Goal: Navigation & Orientation: Find specific page/section

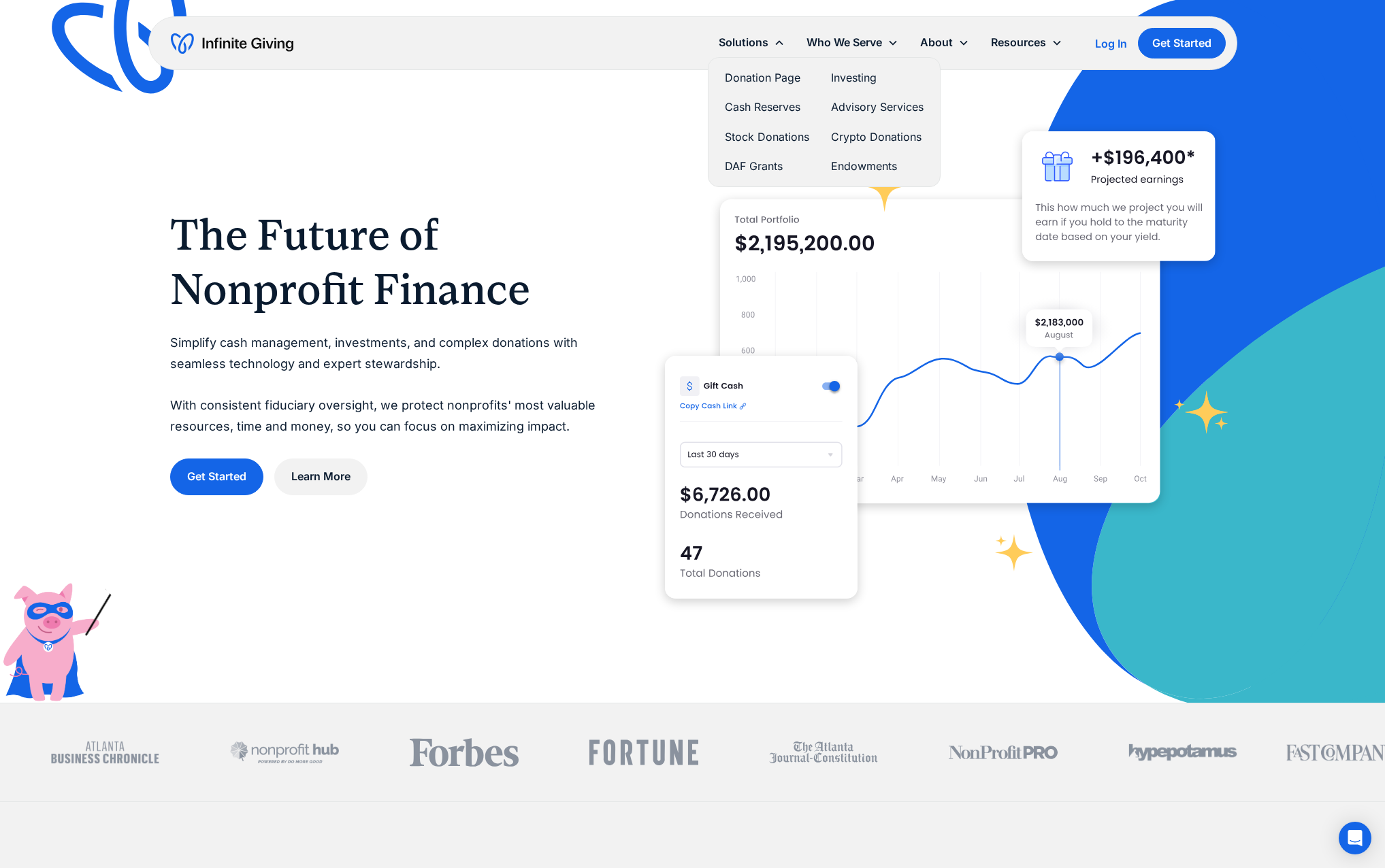
click at [765, 79] on link "Donation Page" at bounding box center [767, 78] width 85 height 19
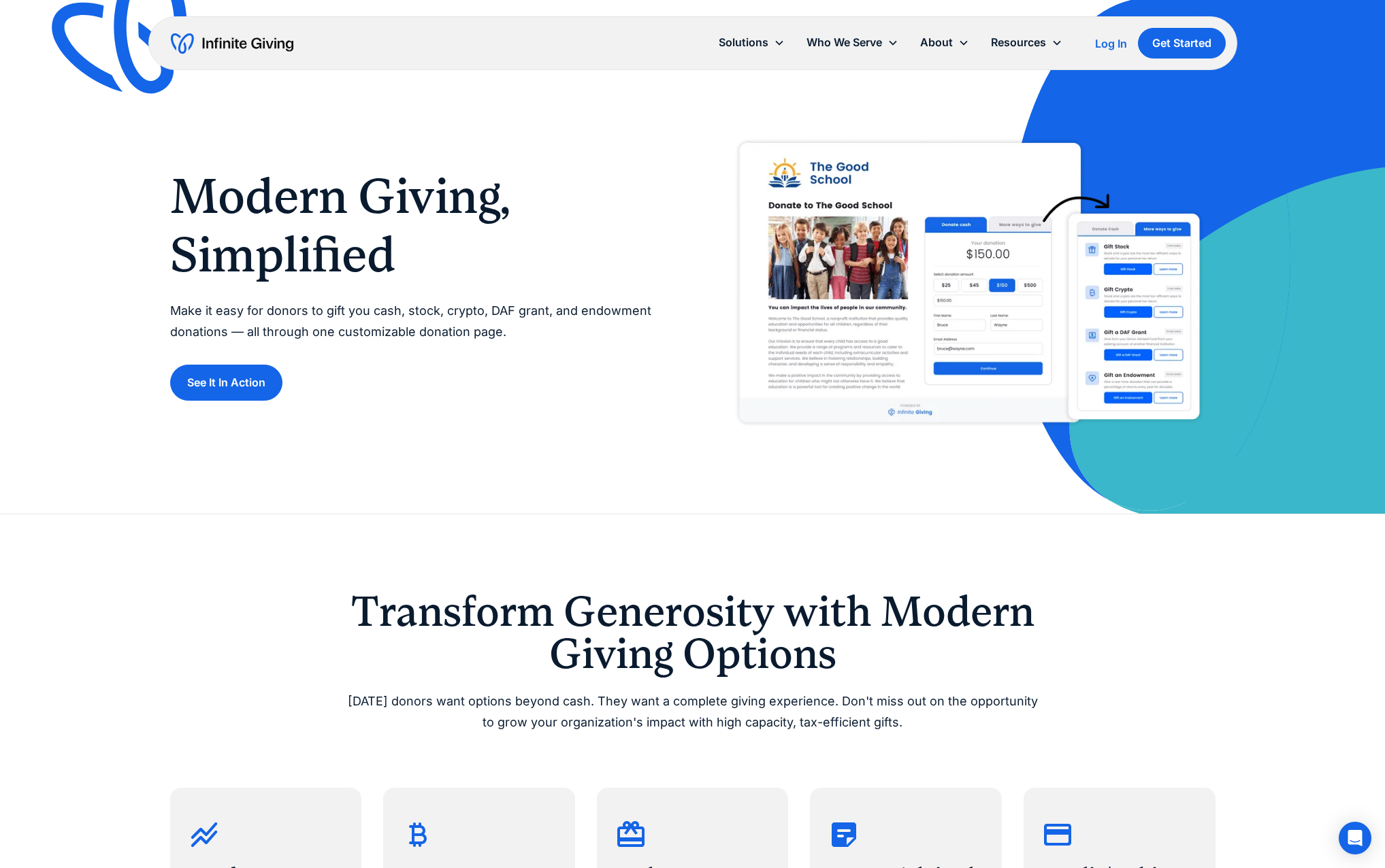
click at [265, 41] on img "home" at bounding box center [232, 43] width 123 height 22
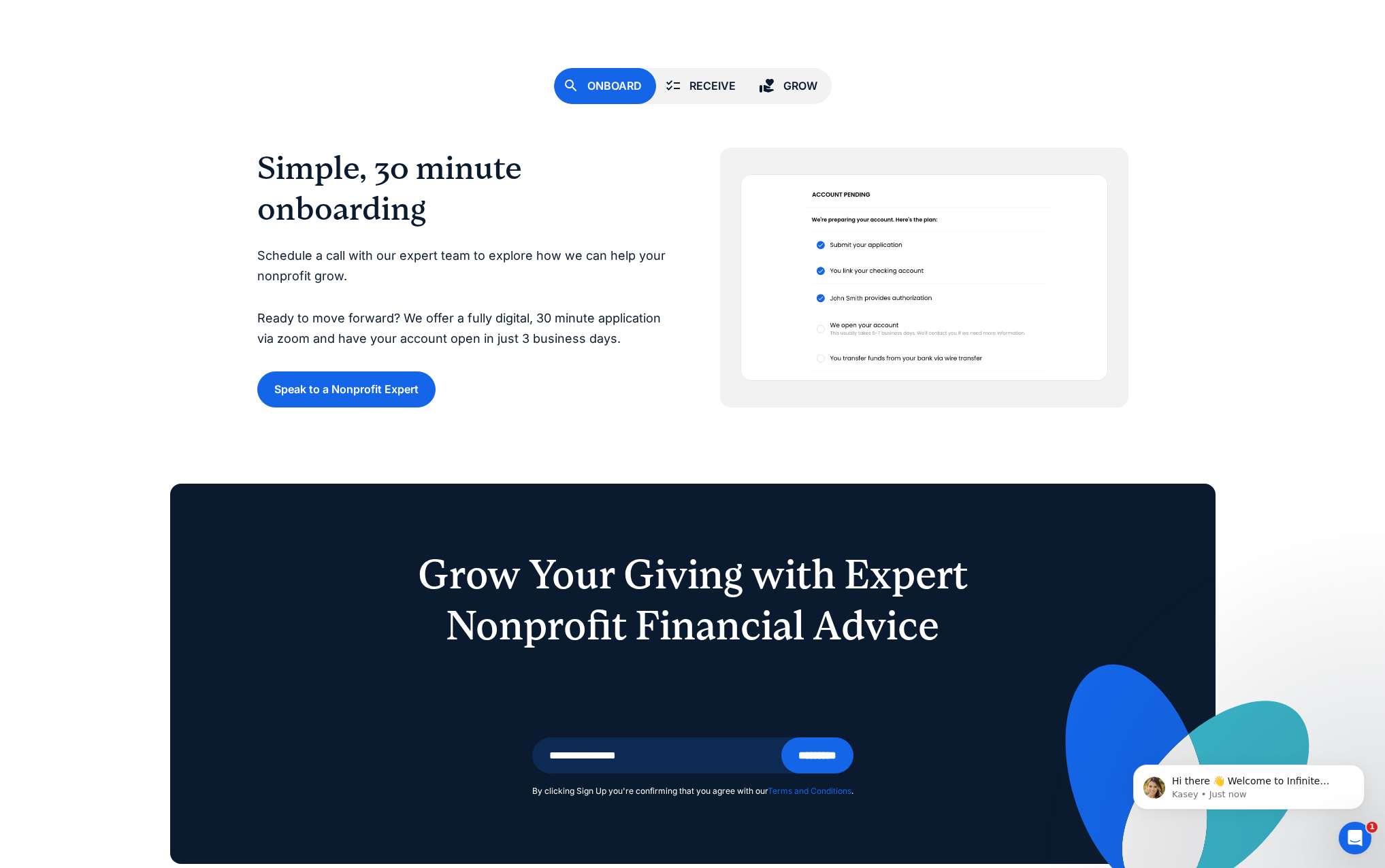
scroll to position [4500, 0]
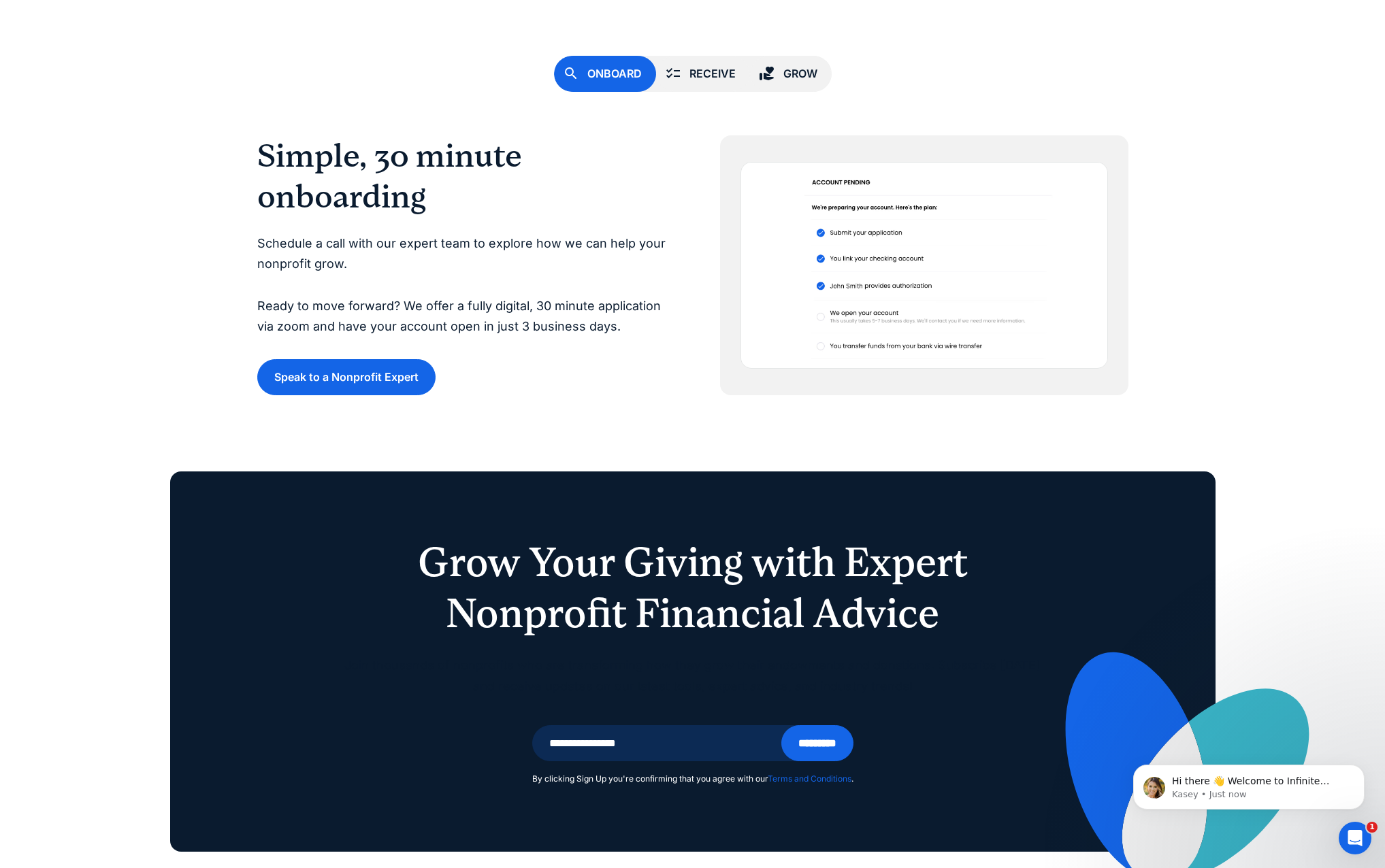
click at [710, 72] on div "Receive" at bounding box center [713, 73] width 46 height 19
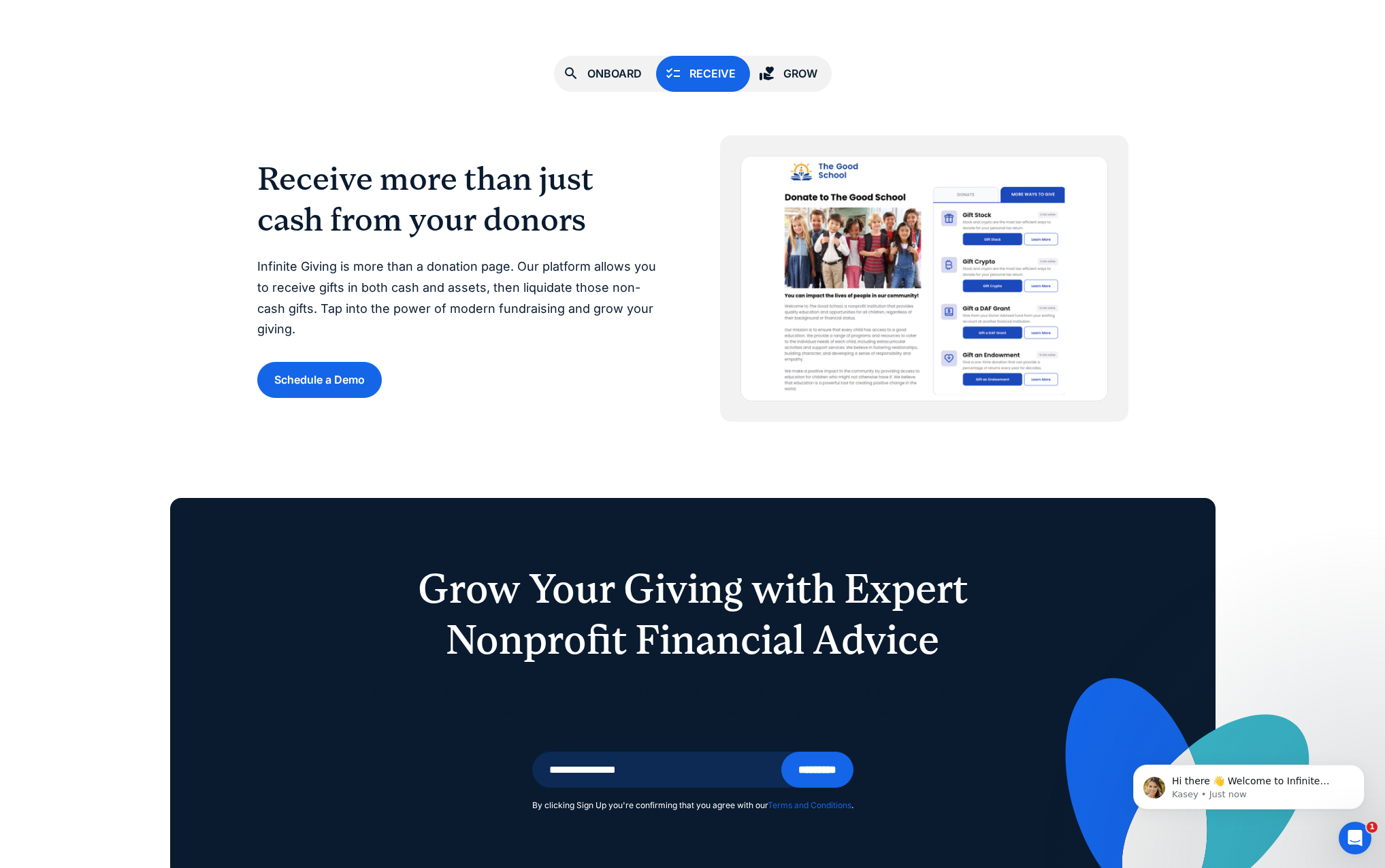
click at [797, 72] on div "Grow" at bounding box center [800, 73] width 34 height 19
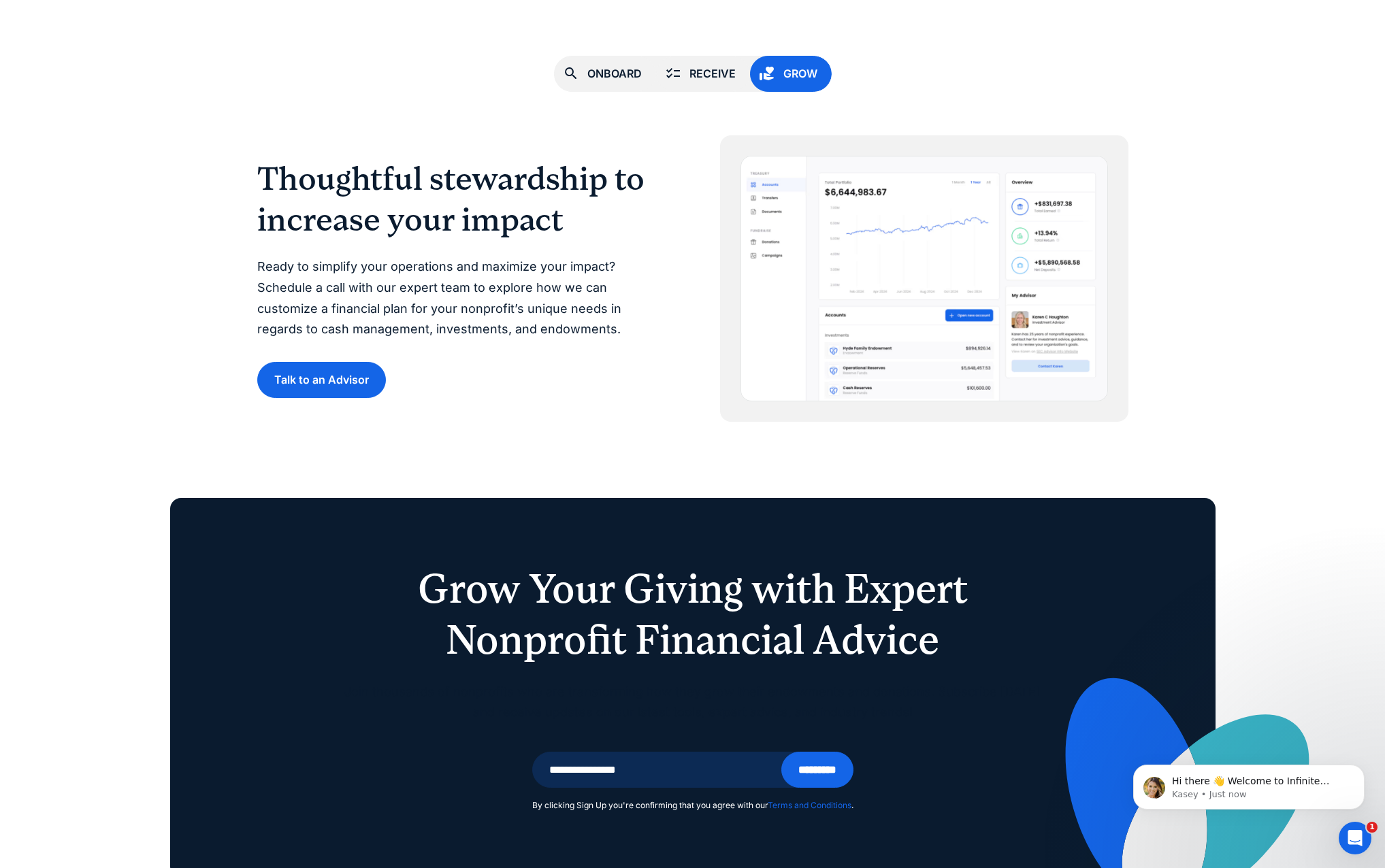
click at [684, 77] on link "Receive" at bounding box center [703, 73] width 94 height 36
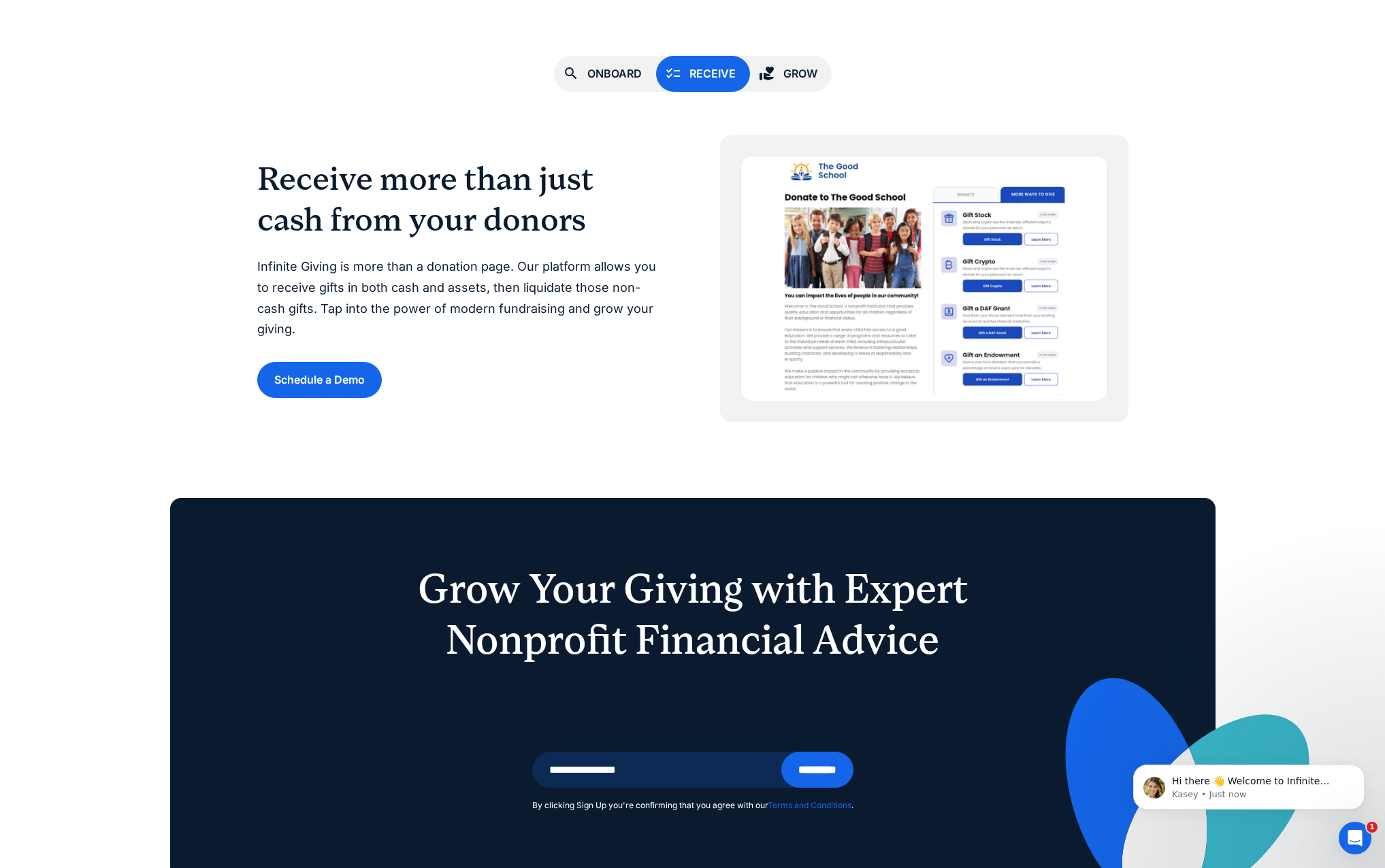
click at [766, 74] on icon at bounding box center [767, 73] width 14 height 13
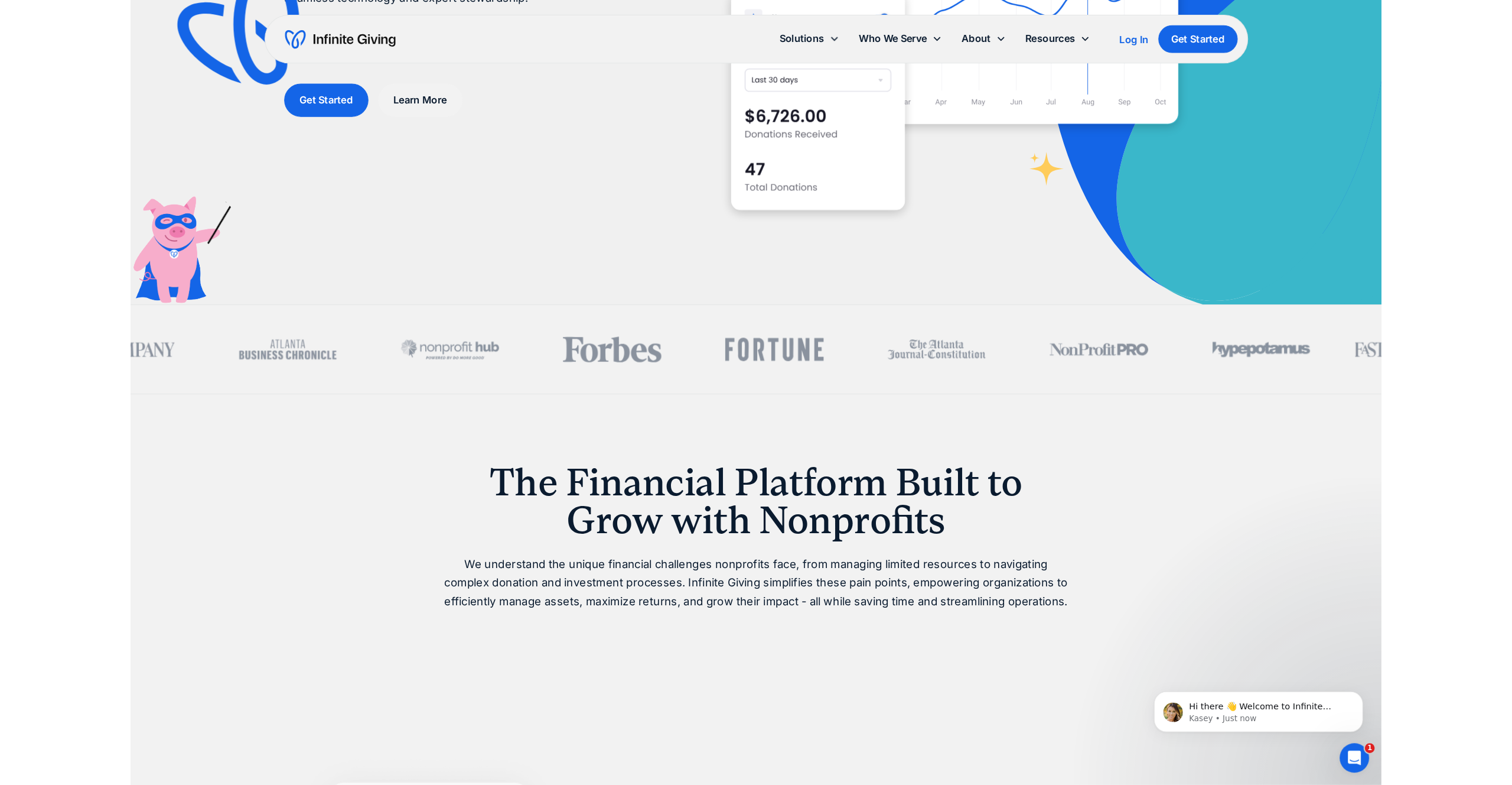
scroll to position [0, 0]
